Goal: Task Accomplishment & Management: Complete application form

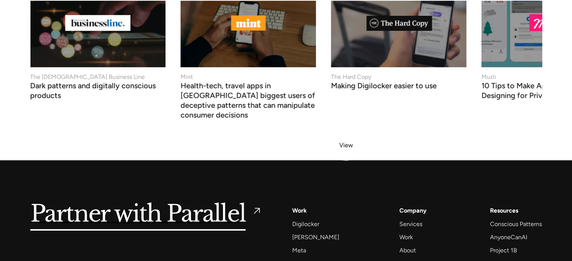
scroll to position [3076, 0]
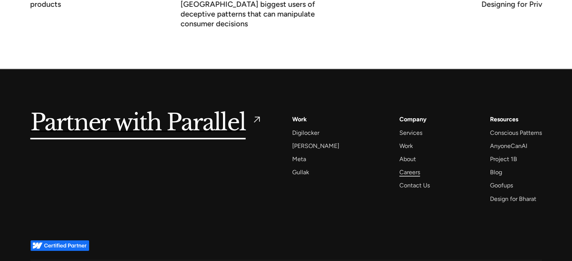
click at [409, 167] on div "Careers" at bounding box center [409, 172] width 21 height 10
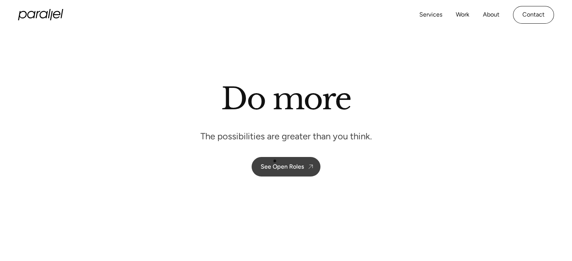
click at [278, 165] on div "See Open Roles" at bounding box center [282, 166] width 43 height 7
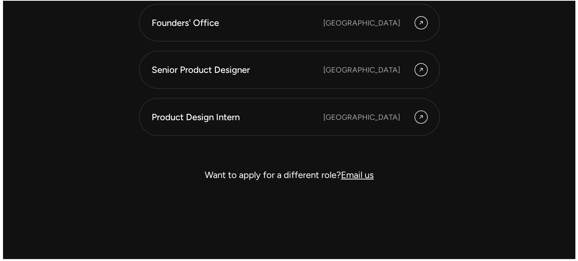
scroll to position [2204, 0]
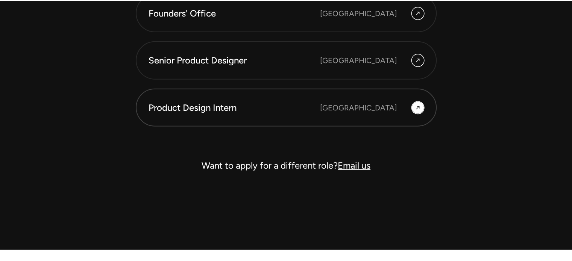
click at [203, 103] on div "Product Design Intern" at bounding box center [234, 108] width 171 height 13
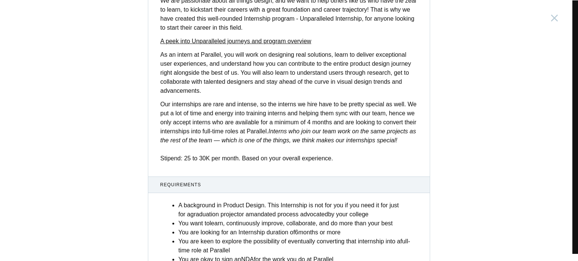
scroll to position [195, 0]
